Goal: Information Seeking & Learning: Find specific fact

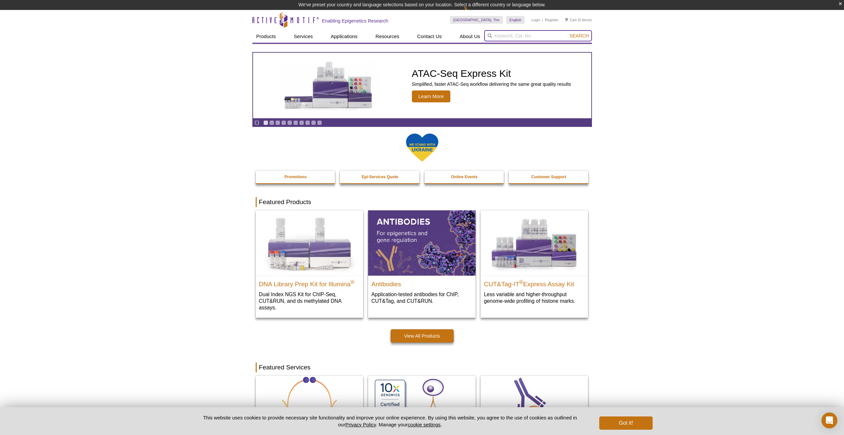
click at [508, 39] on input "search" at bounding box center [538, 35] width 108 height 11
type input "smad4"
click at [567, 33] on button "Search" at bounding box center [578, 36] width 23 height 6
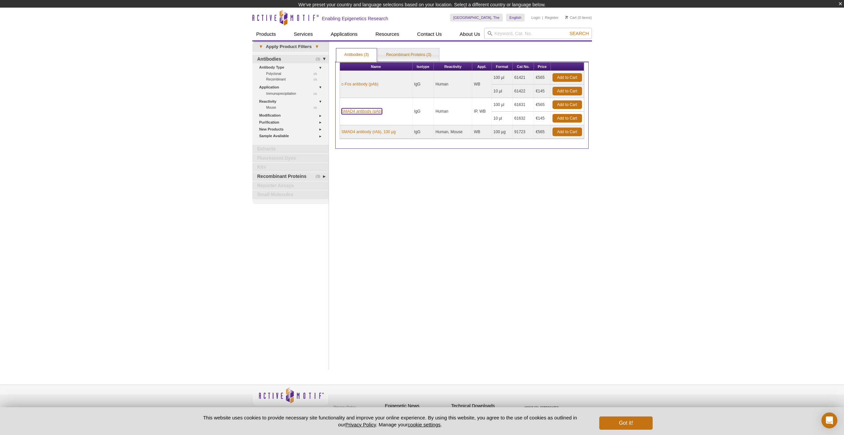
click at [365, 114] on td "SMAD4 antibody (pAb)" at bounding box center [376, 111] width 73 height 27
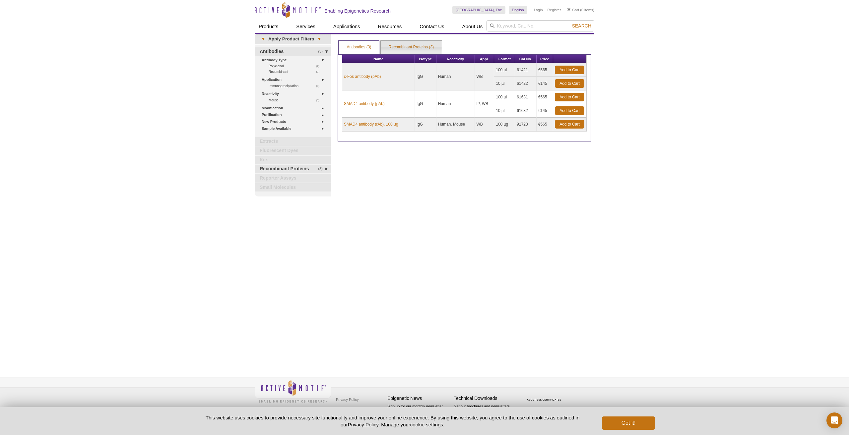
click at [419, 45] on link "Recombinant Proteins (3)" at bounding box center [411, 47] width 61 height 13
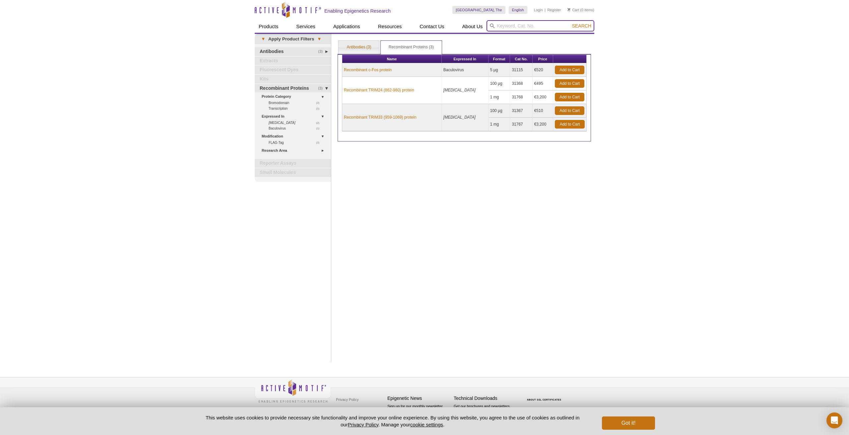
click at [553, 29] on input "search" at bounding box center [540, 25] width 108 height 11
type input "hand1"
click at [570, 23] on button "Search" at bounding box center [581, 26] width 23 height 6
click at [578, 26] on span "Search" at bounding box center [581, 25] width 19 height 5
